Goal: Task Accomplishment & Management: Complete application form

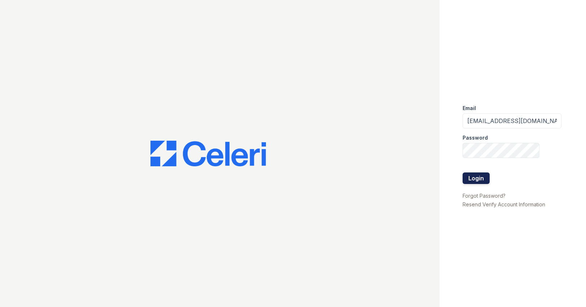
click at [477, 177] on button "Login" at bounding box center [476, 179] width 27 height 12
click at [474, 177] on button "Login" at bounding box center [476, 179] width 27 height 12
click at [483, 178] on button "Login" at bounding box center [476, 179] width 27 height 12
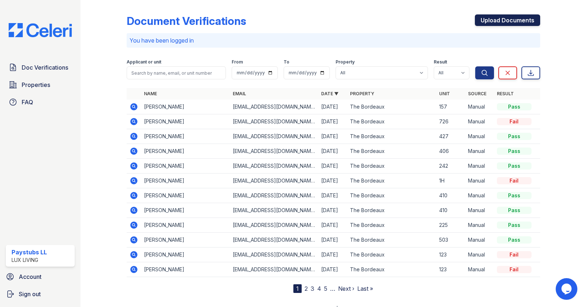
click at [477, 23] on link "Upload Documents" at bounding box center [507, 20] width 65 height 12
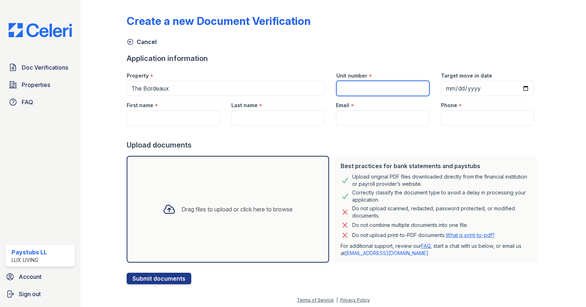
click at [365, 83] on input "Unit number" at bounding box center [382, 88] width 93 height 15
type input "123"
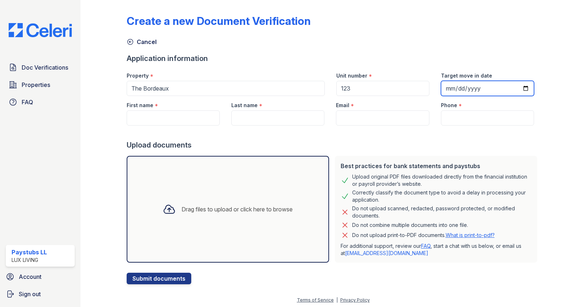
drag, startPoint x: 460, startPoint y: 92, endPoint x: 465, endPoint y: 91, distance: 5.1
click at [461, 92] on input "Target move in date" at bounding box center [487, 88] width 93 height 15
click at [521, 92] on input "Target move in date" at bounding box center [487, 88] width 93 height 15
click at [521, 89] on input "Target move in date" at bounding box center [487, 88] width 93 height 15
type input "2025-10-10"
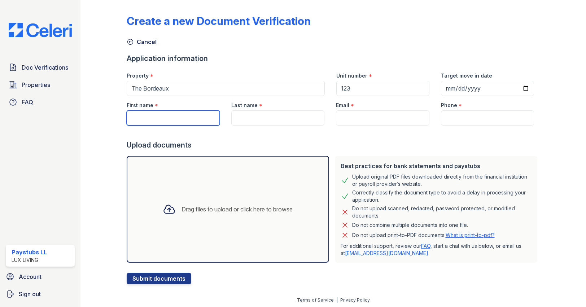
click at [197, 121] on input "First name" at bounding box center [173, 117] width 93 height 15
paste input "Claudia Clervaux"
click at [157, 117] on input "Claudia Clervaux" at bounding box center [173, 117] width 93 height 15
type input "Claudia"
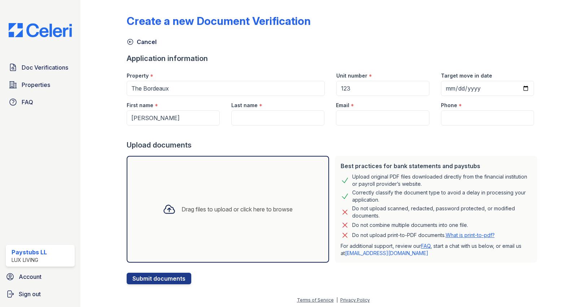
click at [228, 119] on div "Last name *" at bounding box center [278, 111] width 105 height 30
click at [255, 117] on input "Last name" at bounding box center [277, 117] width 93 height 15
paste input "Clervaux"
type input "Clervaux"
click at [352, 121] on input "Email" at bounding box center [382, 117] width 93 height 15
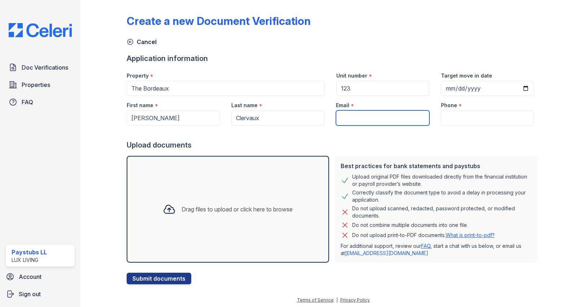
type input "leasing@stlcitywide.com"
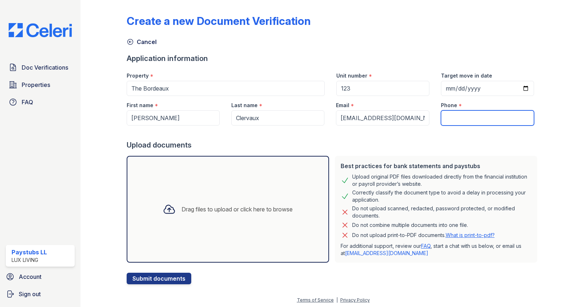
click at [461, 121] on input "Phone" at bounding box center [487, 117] width 93 height 15
type input "3145903998"
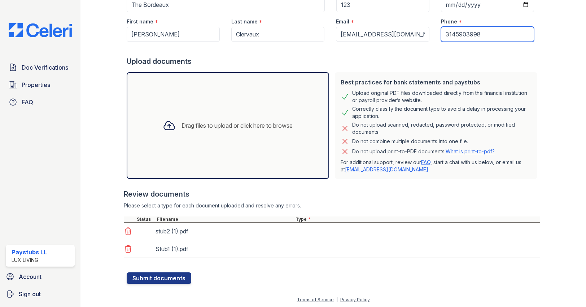
scroll to position [85, 0]
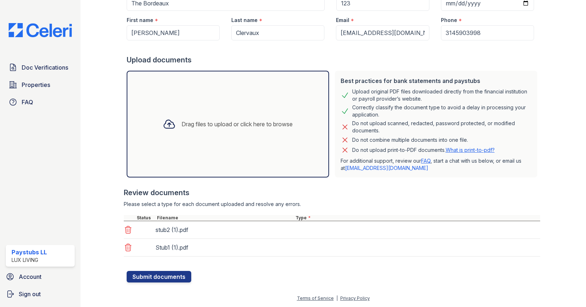
click at [237, 279] on form "Application information Property * The Bordeaux Unit number * 123 Target move i…" at bounding box center [334, 125] width 414 height 314
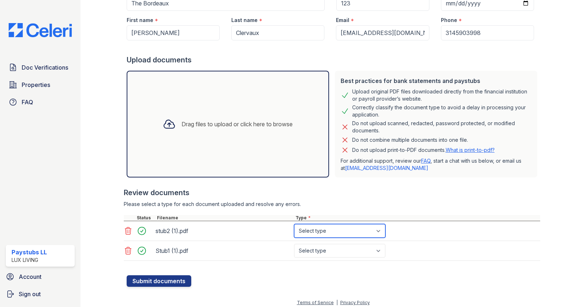
click at [335, 227] on select "Select type Paystub Bank Statement Offer Letter Tax Documents Benefit Award Let…" at bounding box center [339, 231] width 91 height 14
select select "paystub"
click at [294, 224] on select "Select type Paystub Bank Statement Offer Letter Tax Documents Benefit Award Let…" at bounding box center [339, 231] width 91 height 14
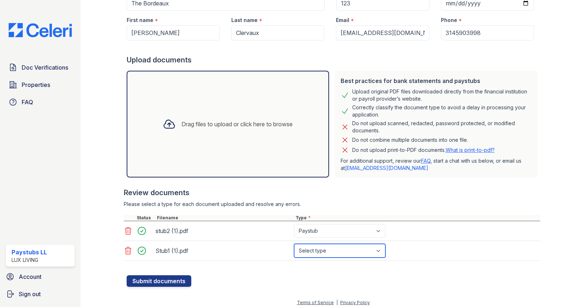
click at [320, 246] on select "Select type Paystub Bank Statement Offer Letter Tax Documents Benefit Award Let…" at bounding box center [339, 251] width 91 height 14
click at [294, 244] on select "Select type Paystub Bank Statement Offer Letter Tax Documents Benefit Award Let…" at bounding box center [339, 251] width 91 height 14
click at [320, 250] on select "Select type Paystub Bank Statement Offer Letter Tax Documents Benefit Award Let…" at bounding box center [339, 251] width 91 height 14
click at [294, 244] on select "Select type Paystub Bank Statement Offer Letter Tax Documents Benefit Award Let…" at bounding box center [339, 251] width 91 height 14
click at [321, 248] on select "Select type Paystub Bank Statement Offer Letter Tax Documents Benefit Award Let…" at bounding box center [339, 251] width 91 height 14
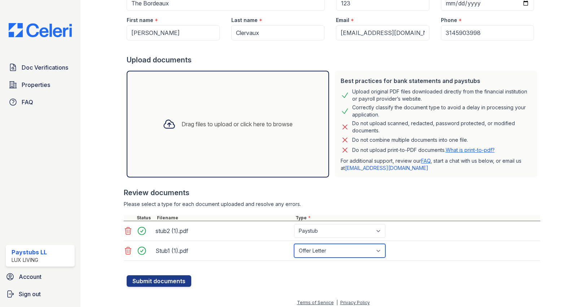
select select "paystub"
click at [294, 244] on select "Select type Paystub Bank Statement Offer Letter Tax Documents Benefit Award Let…" at bounding box center [339, 251] width 91 height 14
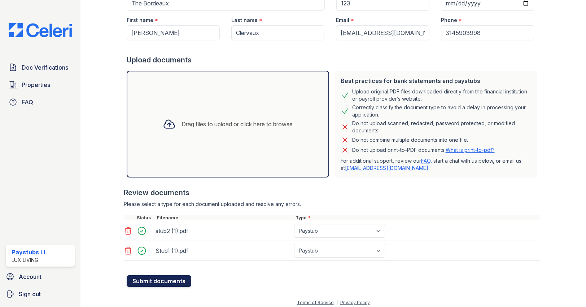
click at [148, 284] on button "Submit documents" at bounding box center [159, 281] width 65 height 12
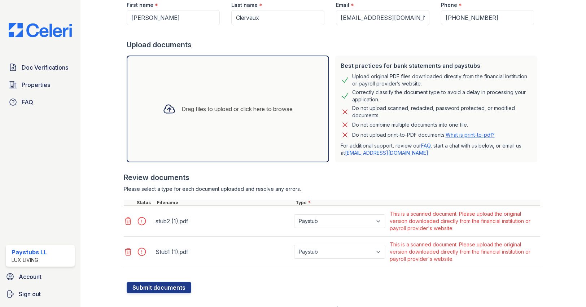
scroll to position [119, 0]
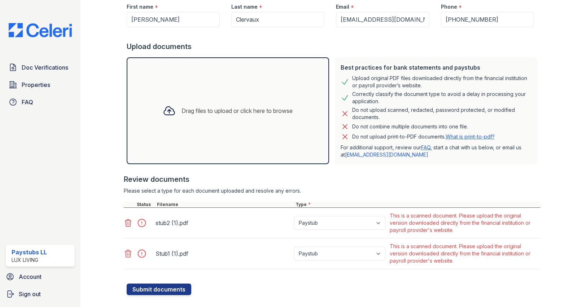
click at [287, 285] on form "Application information Property * The Bordeaux Unit number * 123 Target move i…" at bounding box center [334, 125] width 414 height 340
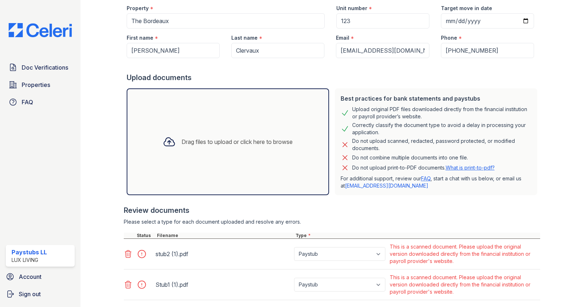
scroll to position [95, 0]
